Goal: Information Seeking & Learning: Learn about a topic

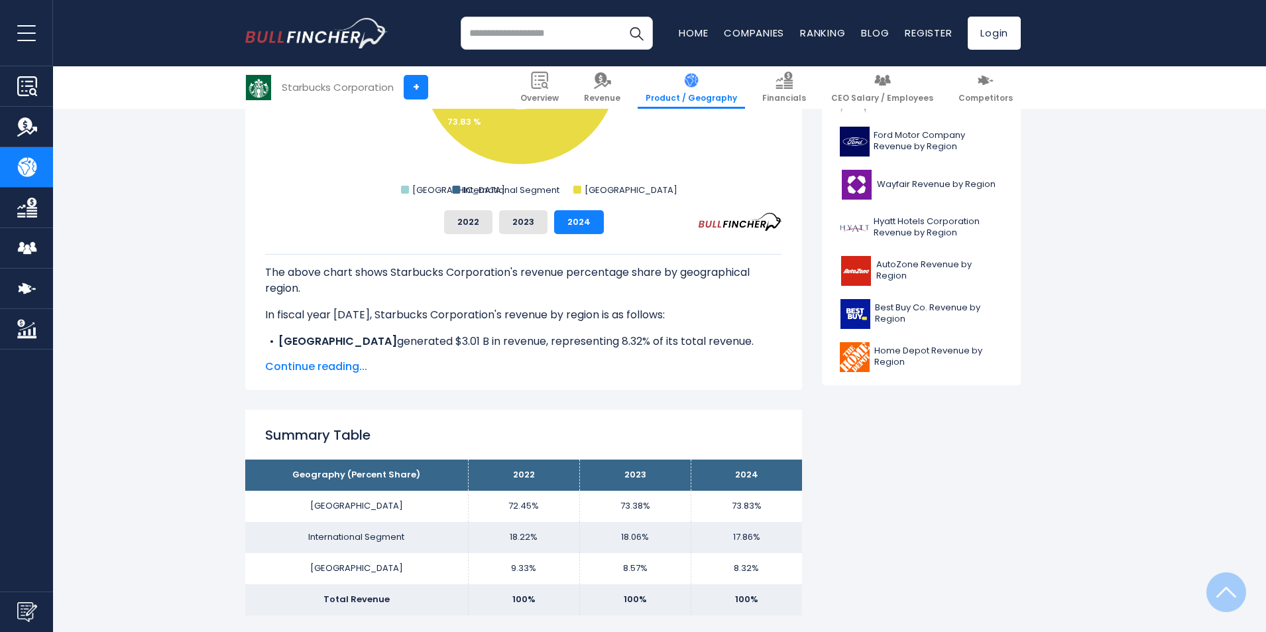
scroll to position [550, 0]
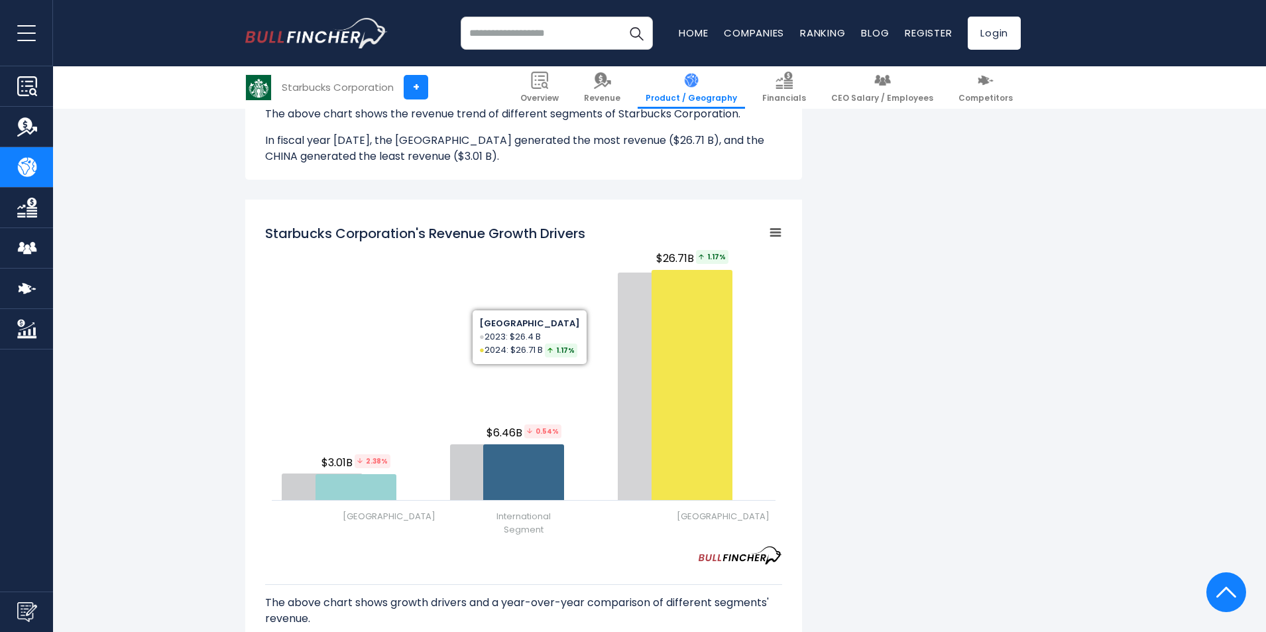
scroll to position [1478, 0]
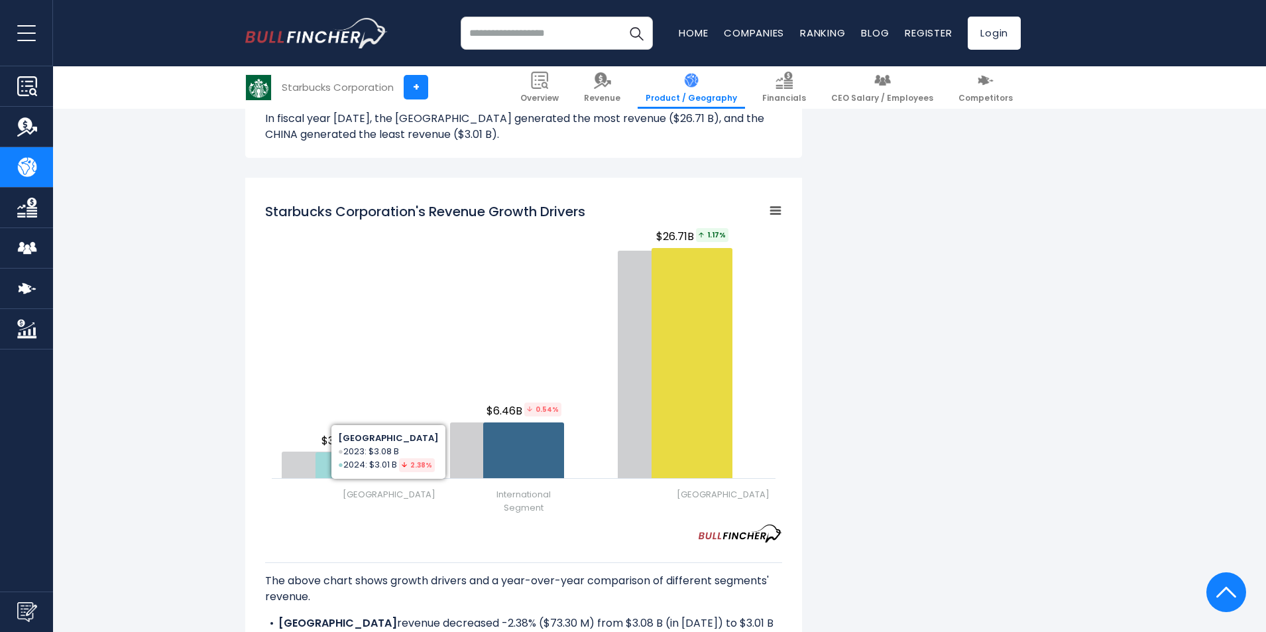
drag, startPoint x: 377, startPoint y: 208, endPoint x: 441, endPoint y: 215, distance: 64.6
click at [424, 213] on h2 "Starbucks Corporation's Revenue Growth Drivers" at bounding box center [425, 212] width 320 height 20
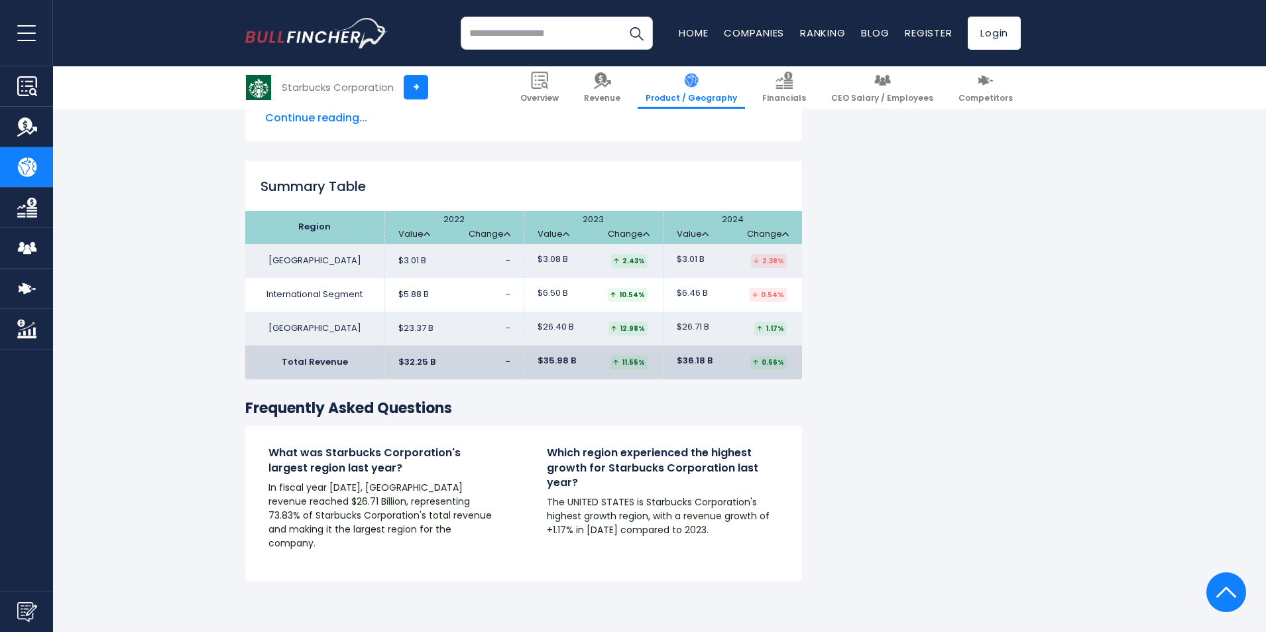
scroll to position [2008, 0]
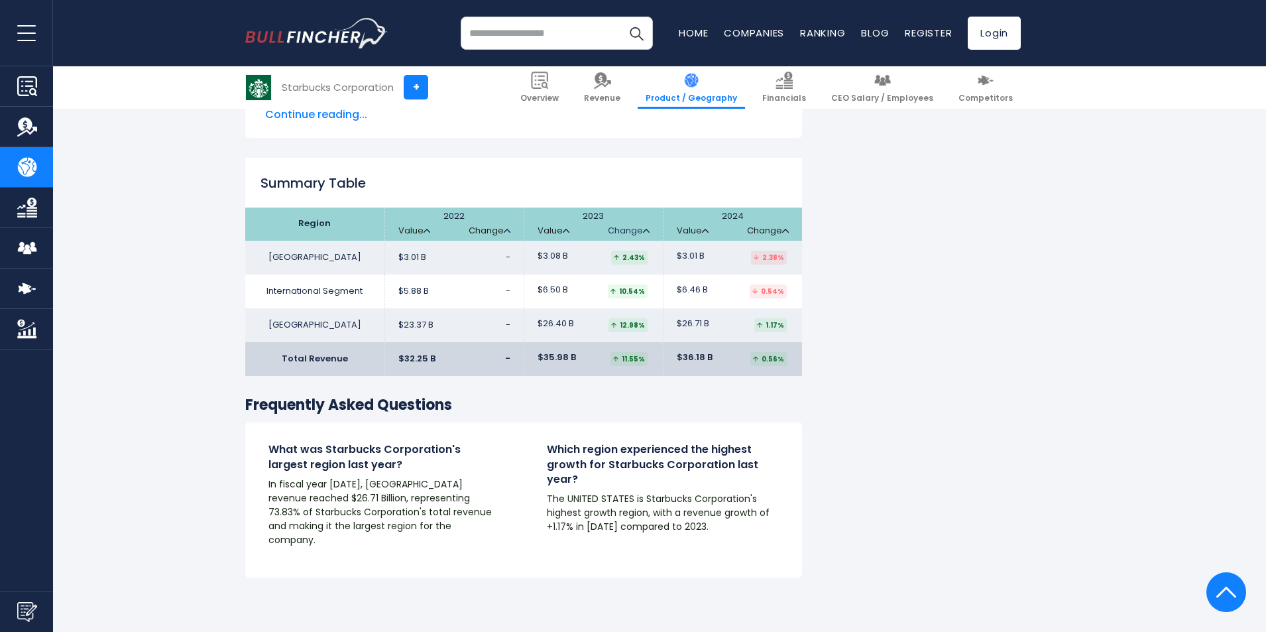
click at [611, 226] on link "Change" at bounding box center [629, 230] width 42 height 11
click at [639, 227] on link "Change" at bounding box center [629, 230] width 42 height 11
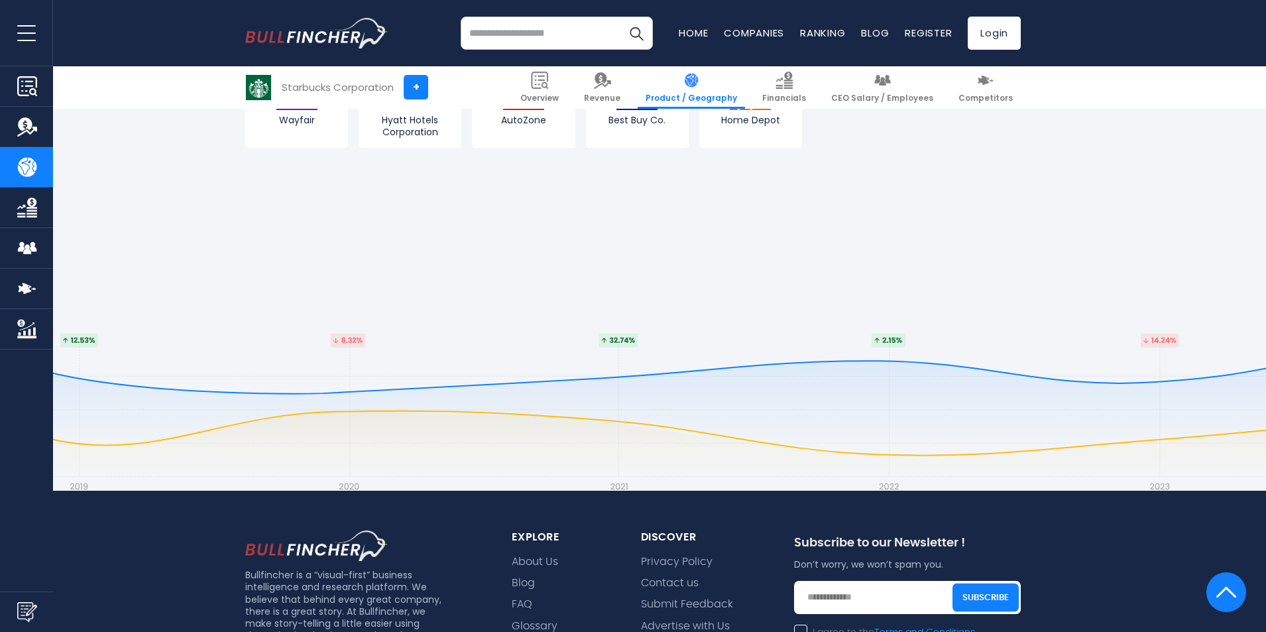
scroll to position [2737, 0]
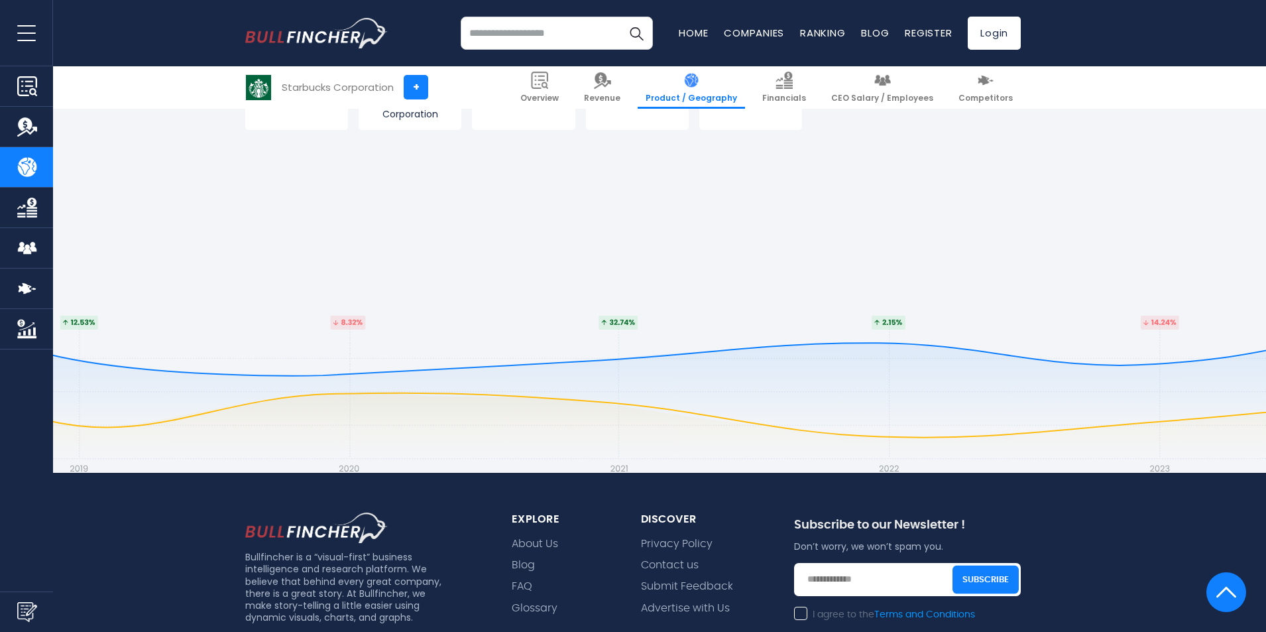
click at [391, 357] on footer "Bullfincher is a “visual-first” business intelligence and research platform. We…" at bounding box center [633, 592] width 1266 height 658
drag, startPoint x: 466, startPoint y: 347, endPoint x: 491, endPoint y: 346, distance: 24.6
click at [471, 345] on footer "Bullfincher is a “visual-first” business intelligence and research platform. We…" at bounding box center [633, 592] width 1266 height 658
click at [513, 349] on footer "Bullfincher is a “visual-first” business intelligence and research platform. We…" at bounding box center [633, 592] width 1266 height 658
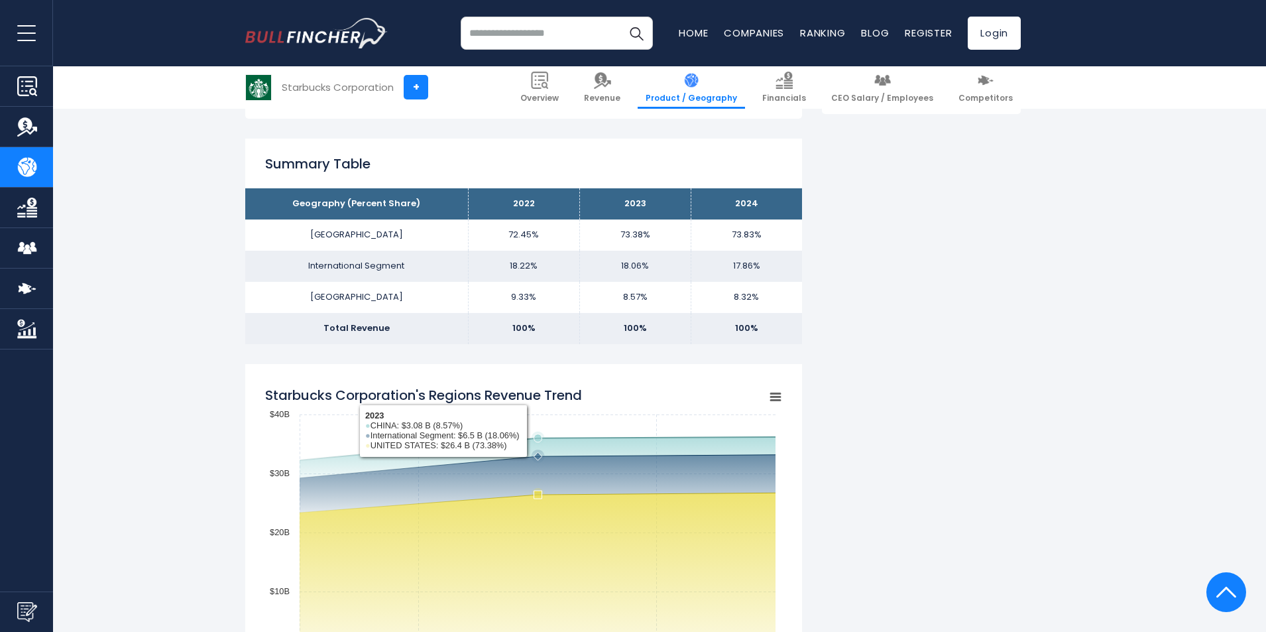
scroll to position [550, 0]
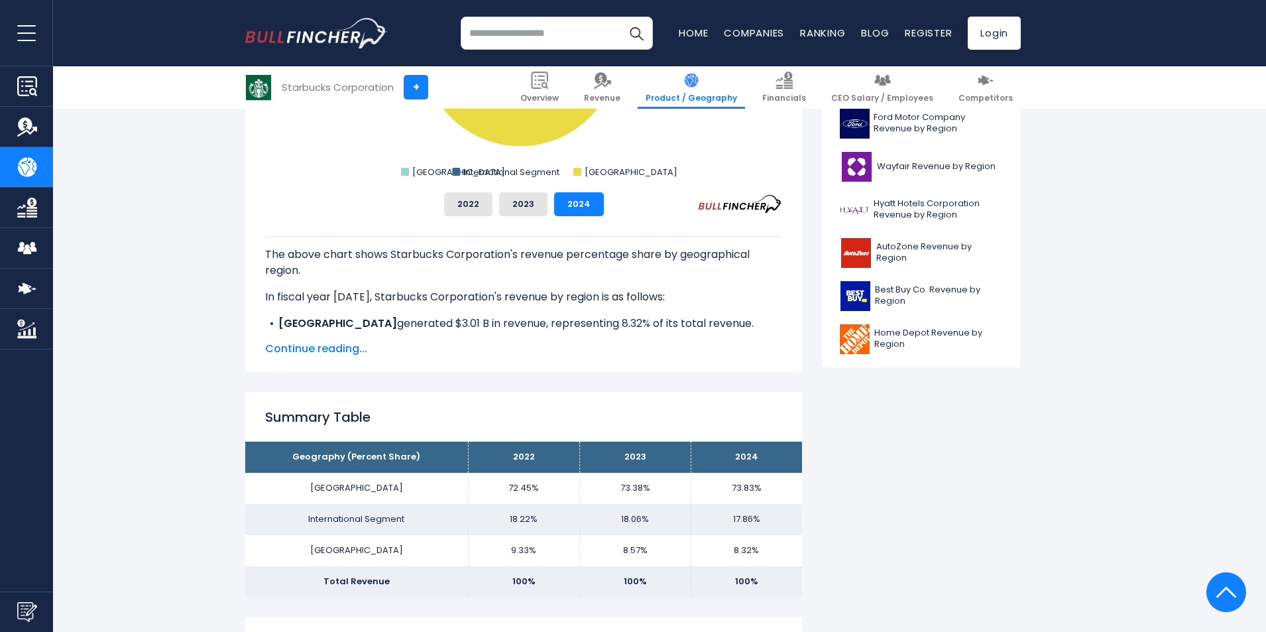
click at [595, 354] on span "Continue reading..." at bounding box center [523, 349] width 517 height 16
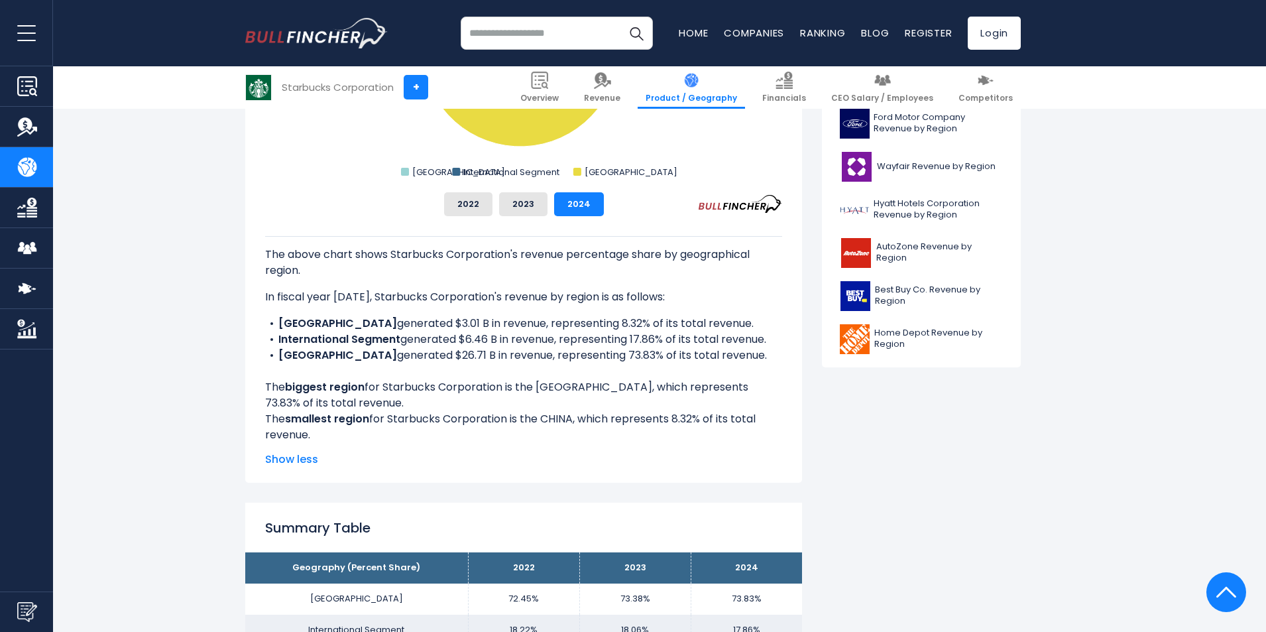
click at [718, 277] on p "The above chart shows Starbucks Corporation's revenue percentage share by geogr…" at bounding box center [523, 263] width 517 height 32
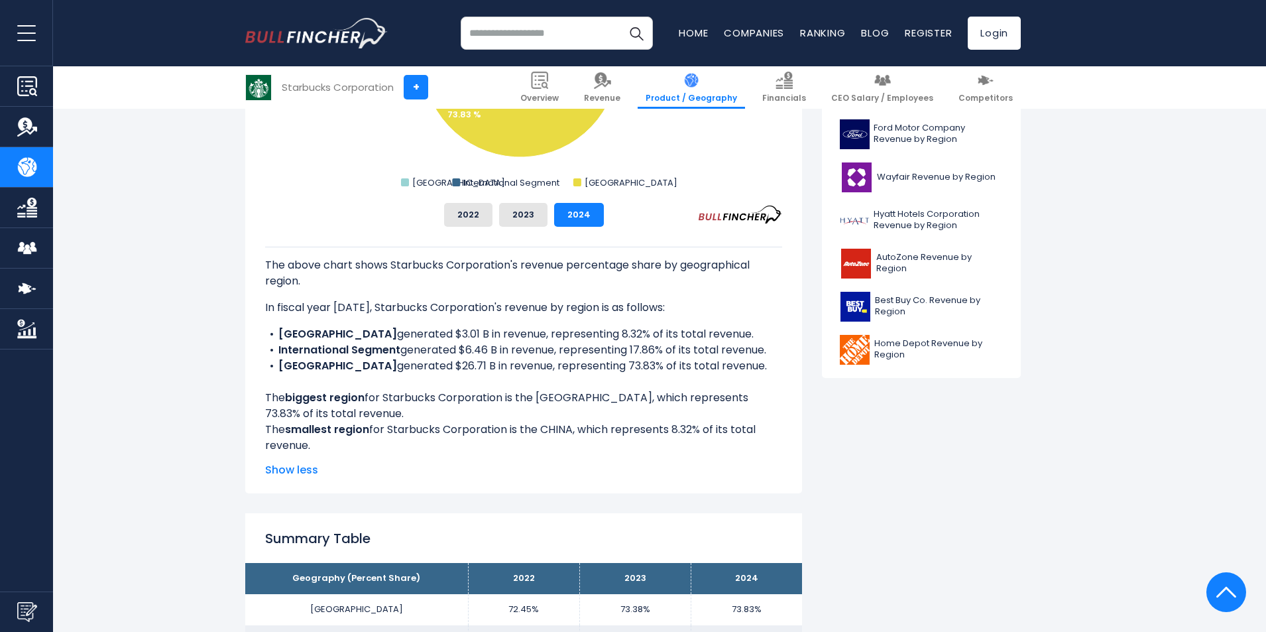
scroll to position [597, 0]
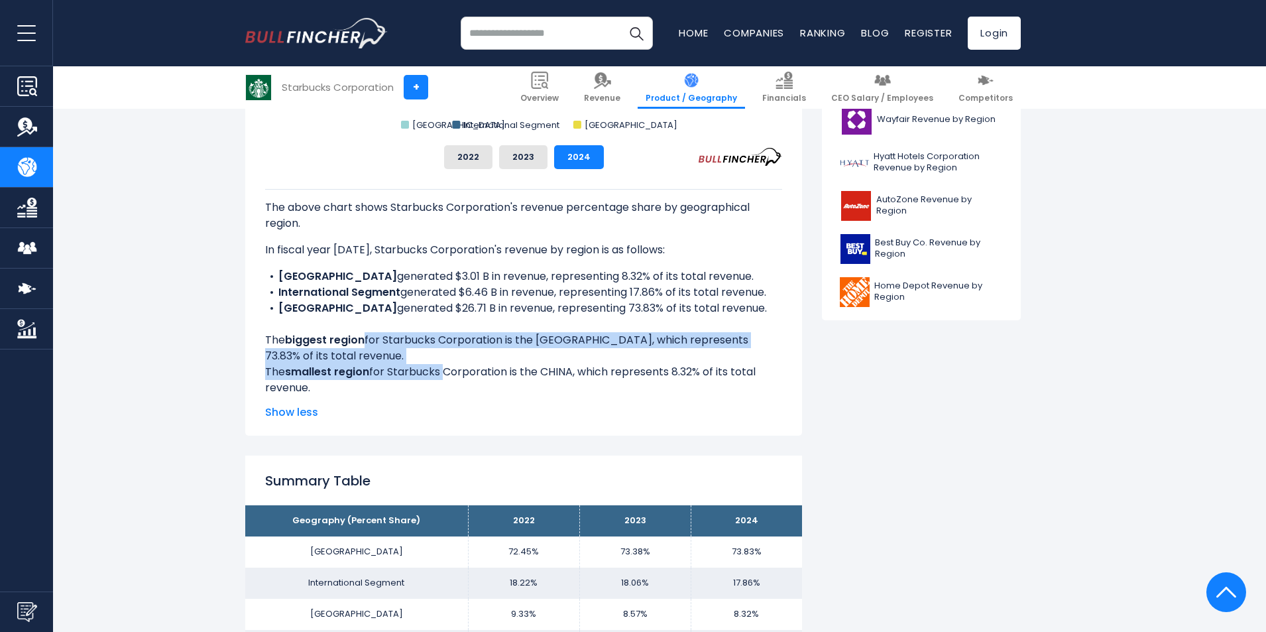
click at [442, 365] on div "The above chart shows Starbucks Corporation's revenue percentage share by geogr…" at bounding box center [523, 292] width 517 height 207
click at [431, 357] on div "The above chart shows Starbucks Corporation's revenue percentage share by geogr…" at bounding box center [523, 292] width 517 height 207
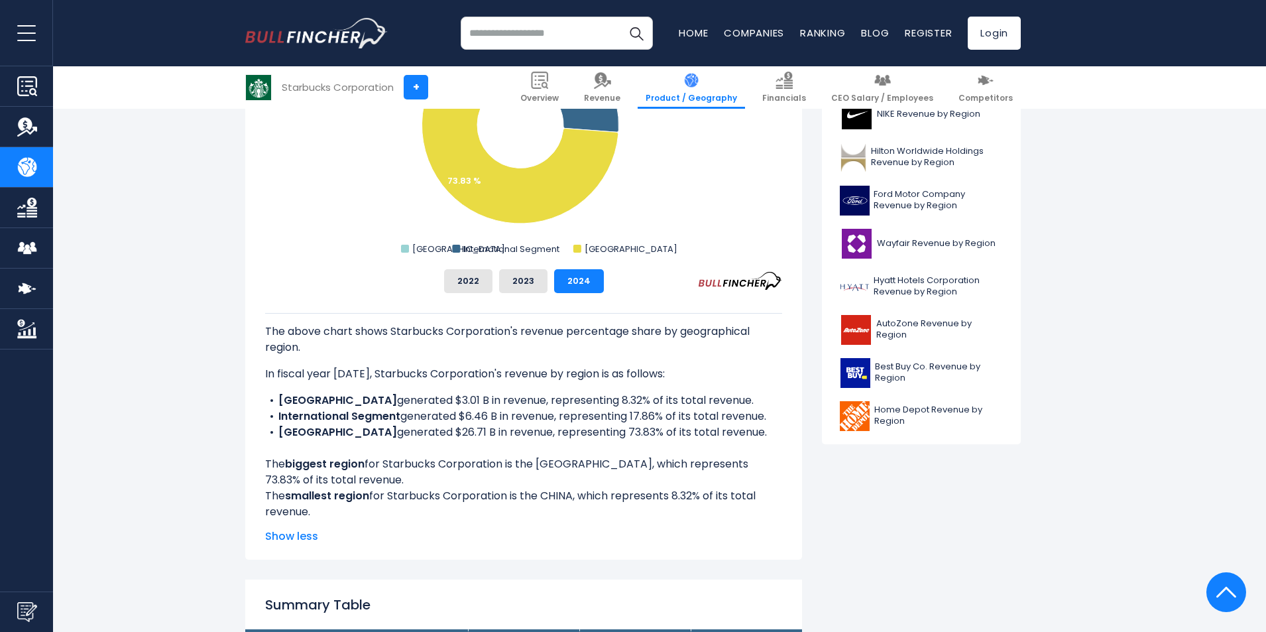
scroll to position [464, 0]
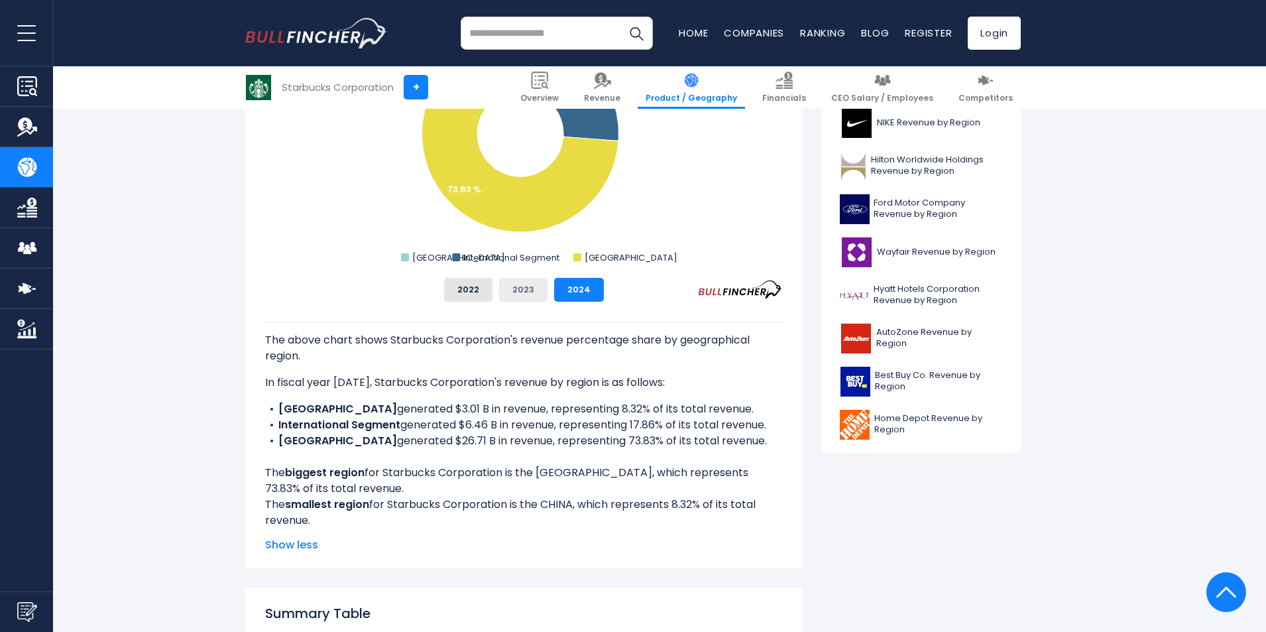
click at [526, 289] on button "2023" at bounding box center [523, 290] width 48 height 24
click at [476, 294] on button "2022" at bounding box center [468, 290] width 48 height 24
click at [536, 291] on button "2023" at bounding box center [523, 290] width 48 height 24
click at [584, 289] on button "2024" at bounding box center [579, 290] width 50 height 24
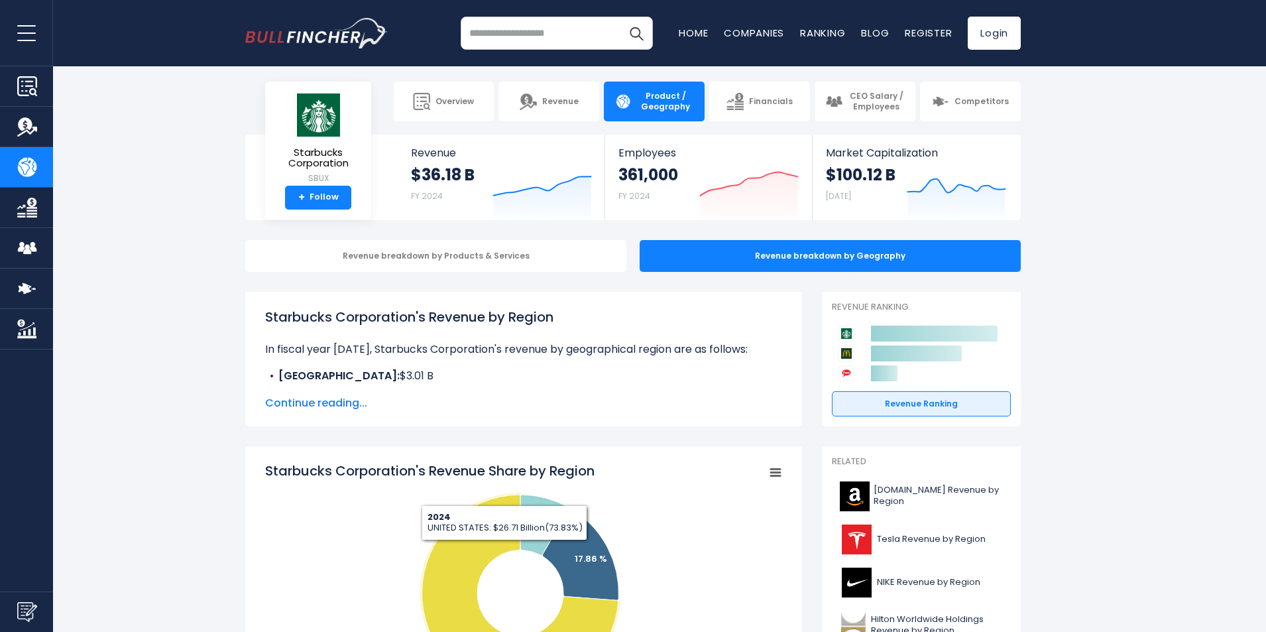
scroll to position [0, 0]
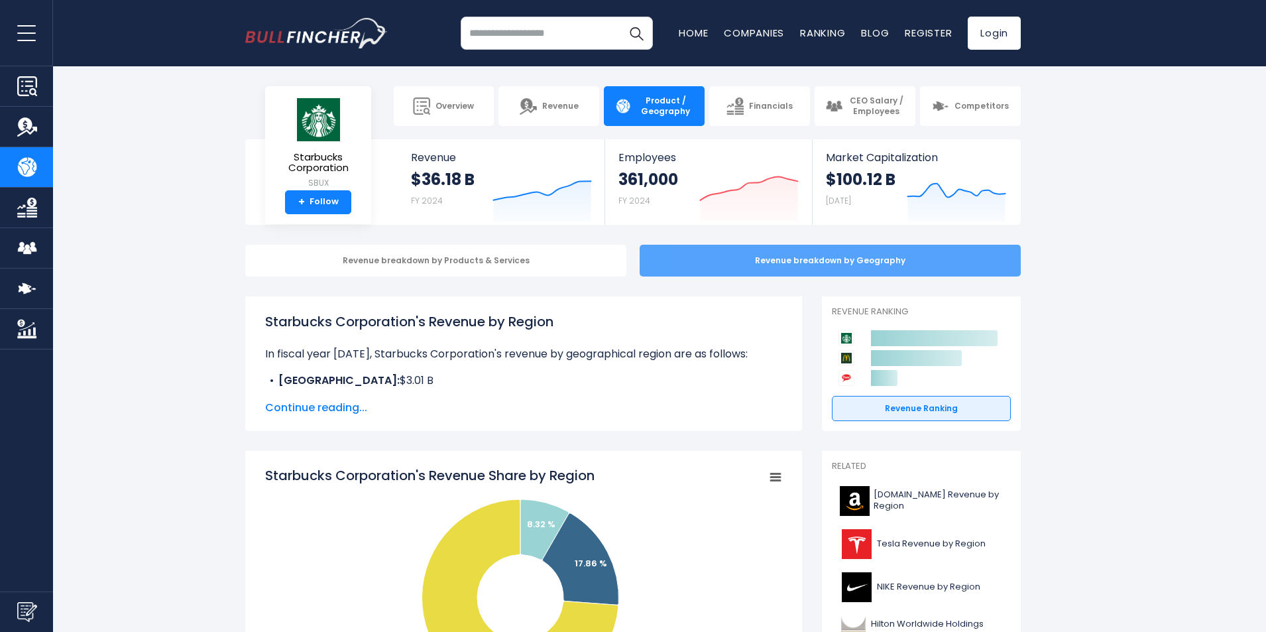
click at [766, 267] on div "Revenue breakdown by Geography" at bounding box center [830, 261] width 381 height 32
click at [714, 265] on div "Revenue breakdown by Geography" at bounding box center [830, 261] width 381 height 32
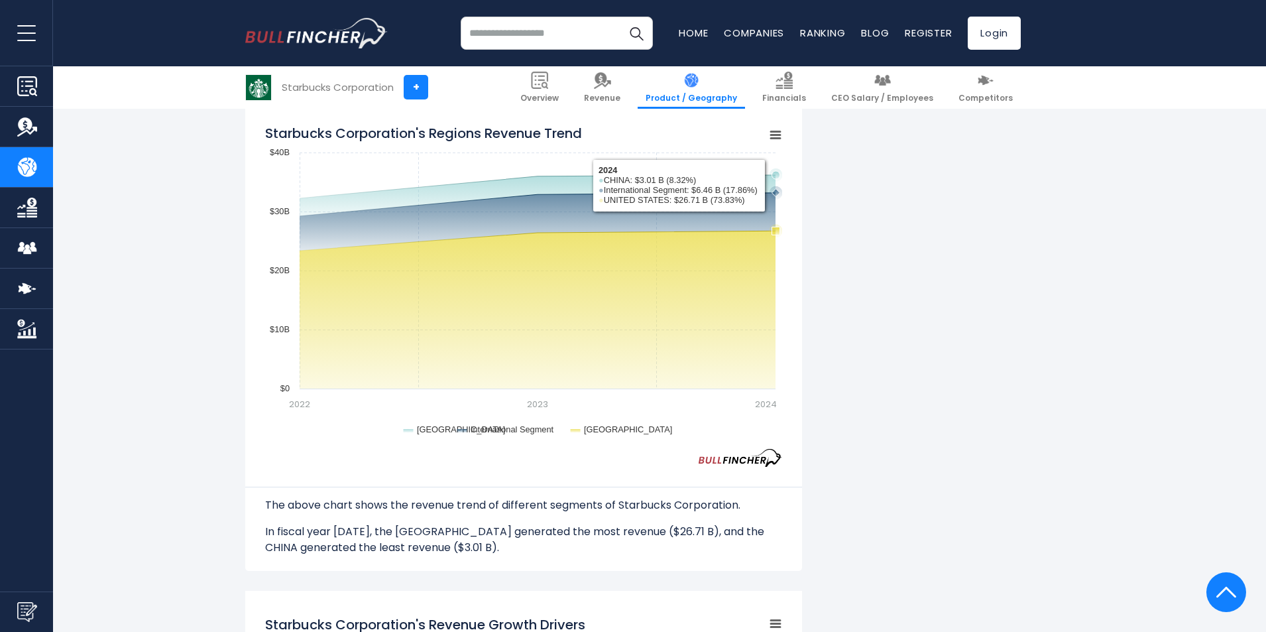
scroll to position [1193, 0]
